Goal: Information Seeking & Learning: Understand process/instructions

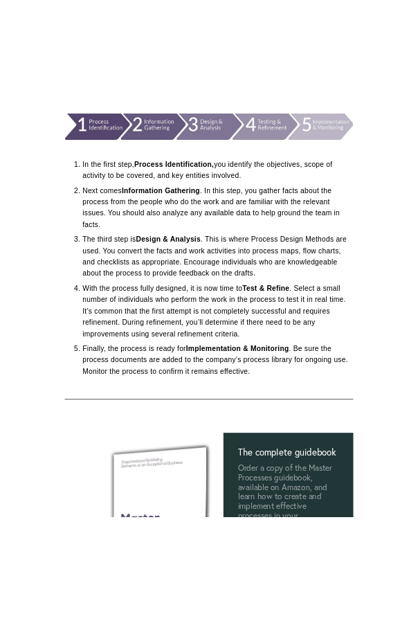
scroll to position [415, 0]
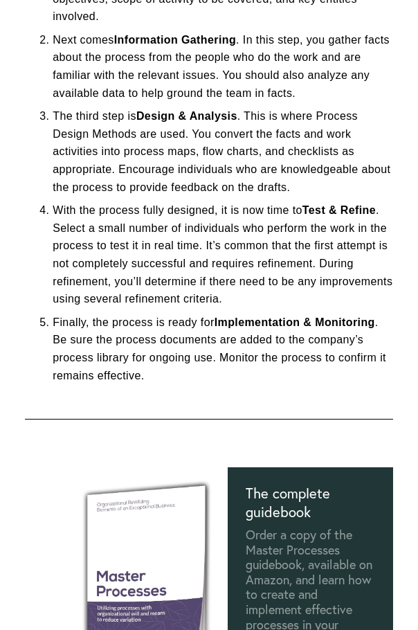
click at [257, 284] on p "With the process fully designed, it is now time to Test & Refine . Select a sma…" at bounding box center [223, 254] width 340 height 107
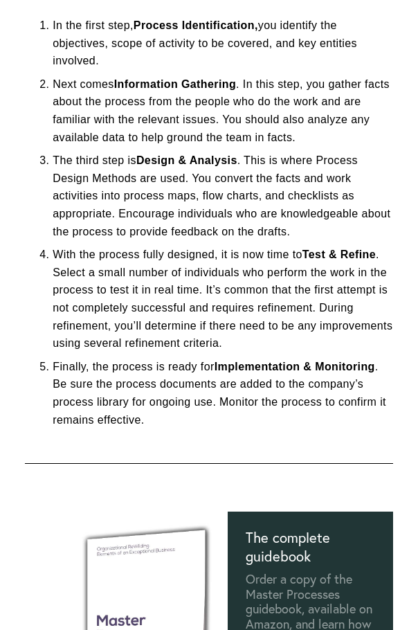
scroll to position [346, 0]
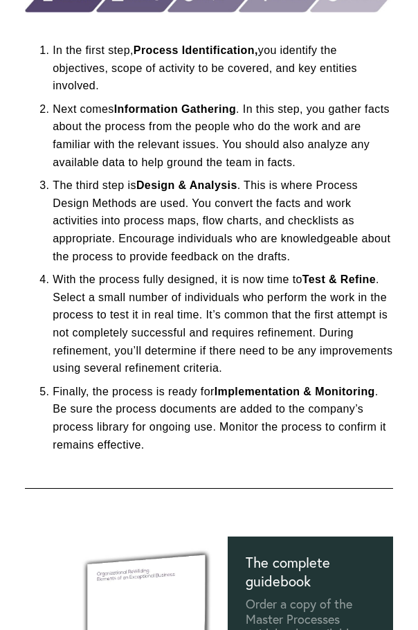
click at [300, 194] on p "The third step is Design & Analysis . This is where Process Design Methods are …" at bounding box center [223, 220] width 340 height 89
click at [165, 243] on p "The third step is Design & Analysis . This is where Process Design Methods are …" at bounding box center [223, 220] width 340 height 89
click at [313, 132] on p "Next comes Information Gathering . In this step, you gather facts about the pro…" at bounding box center [223, 135] width 340 height 71
click at [255, 277] on p "With the process fully designed, it is now time to Test & Refine . Select a sma…" at bounding box center [223, 324] width 340 height 107
click at [236, 251] on p "The third step is Design & Analysis . This is where Process Design Methods are …" at bounding box center [223, 220] width 340 height 89
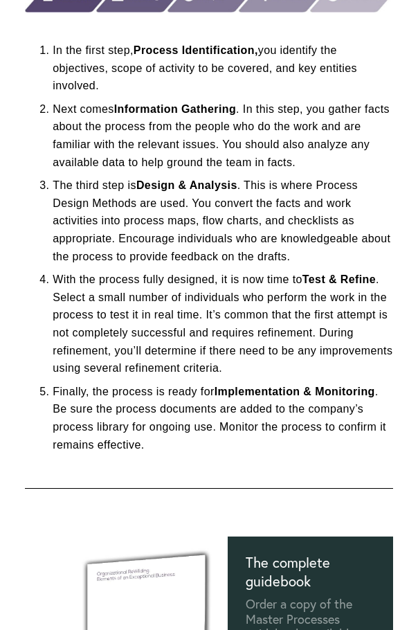
click at [214, 68] on p "In the first step, Process Identification, you identify the objectives, scope o…" at bounding box center [223, 68] width 340 height 53
